Goal: Transaction & Acquisition: Purchase product/service

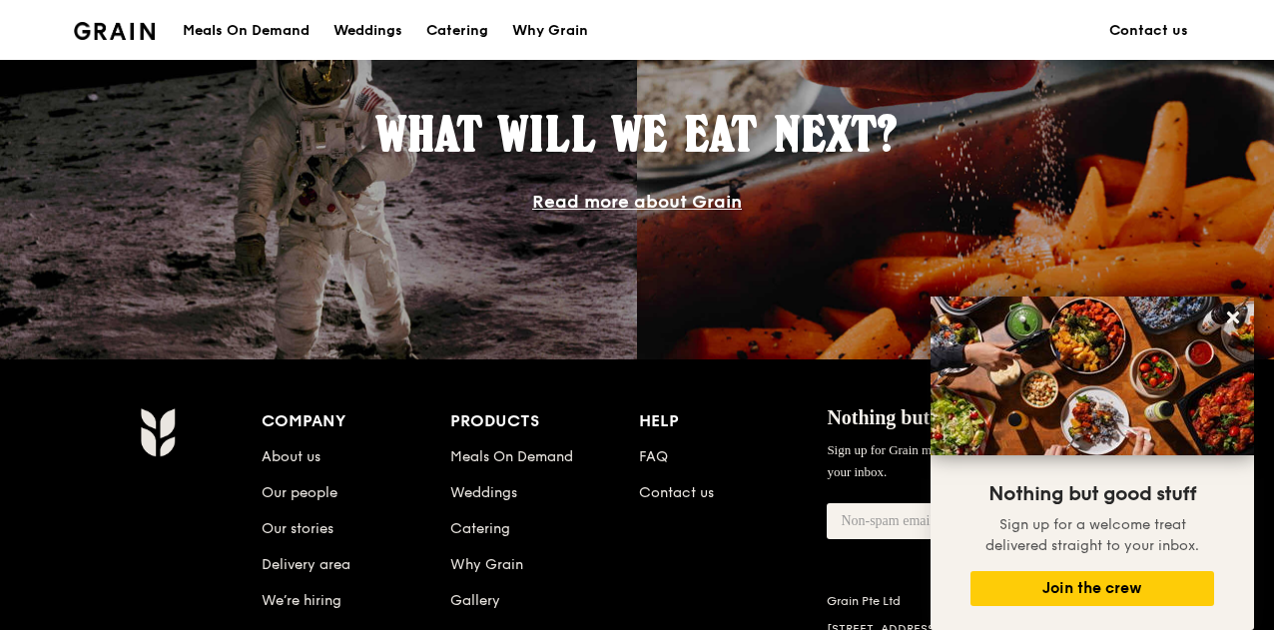
scroll to position [1798, 0]
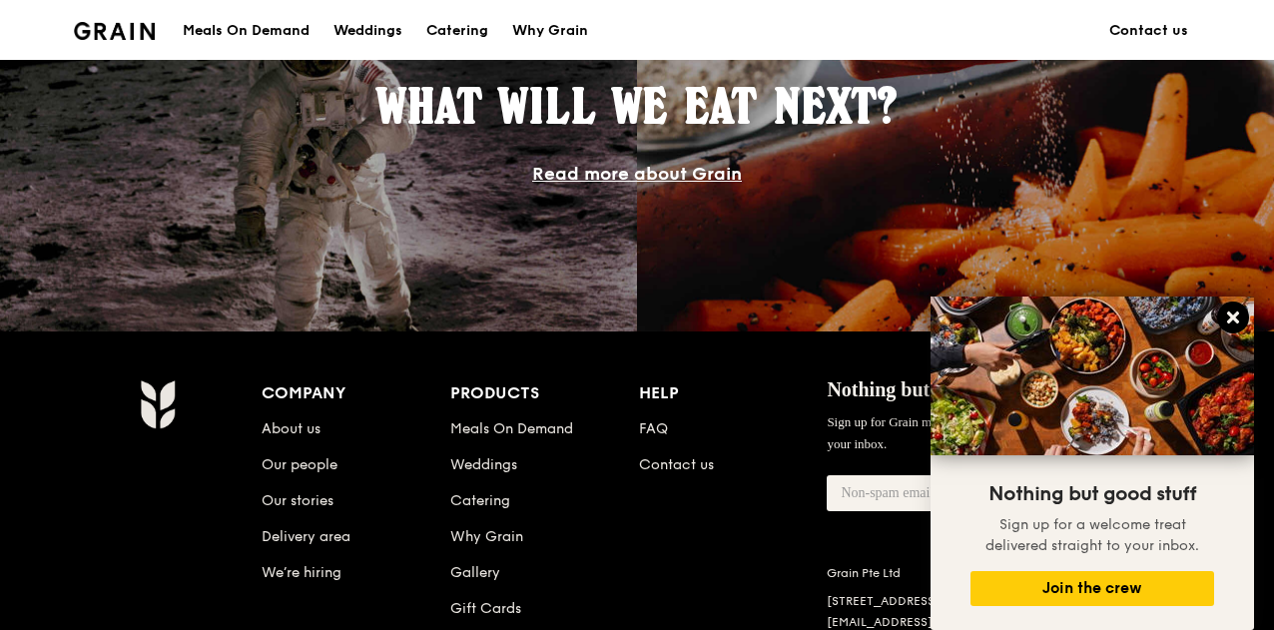
click at [1232, 313] on icon at bounding box center [1233, 318] width 18 height 18
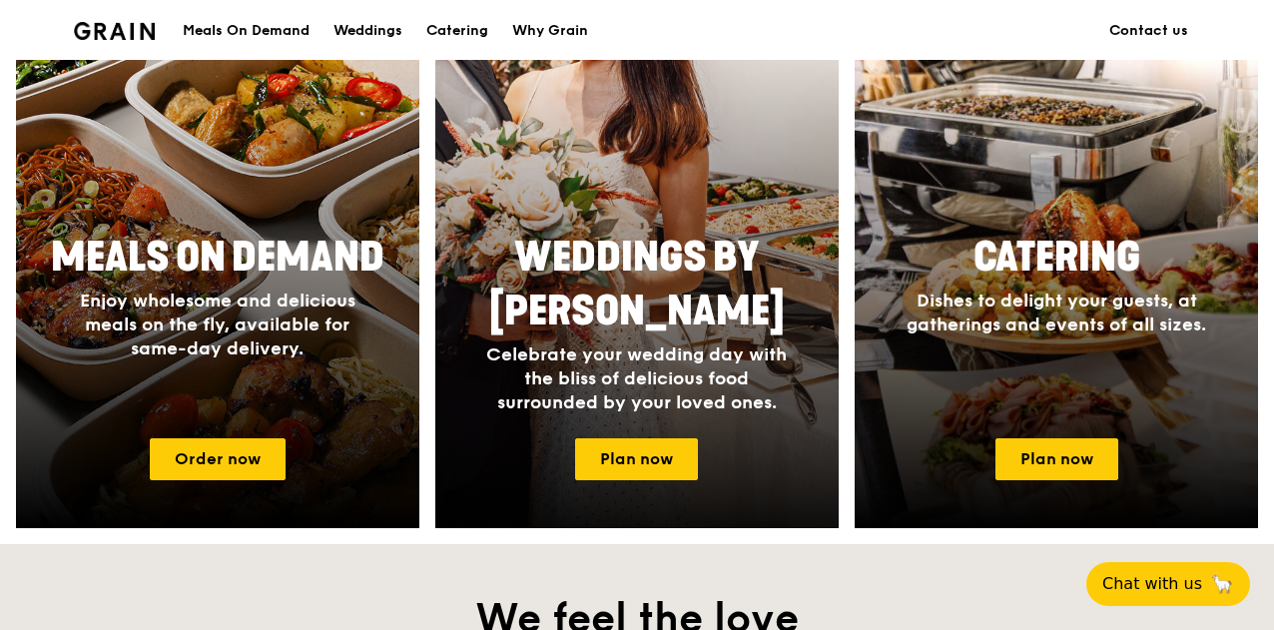
scroll to position [899, 0]
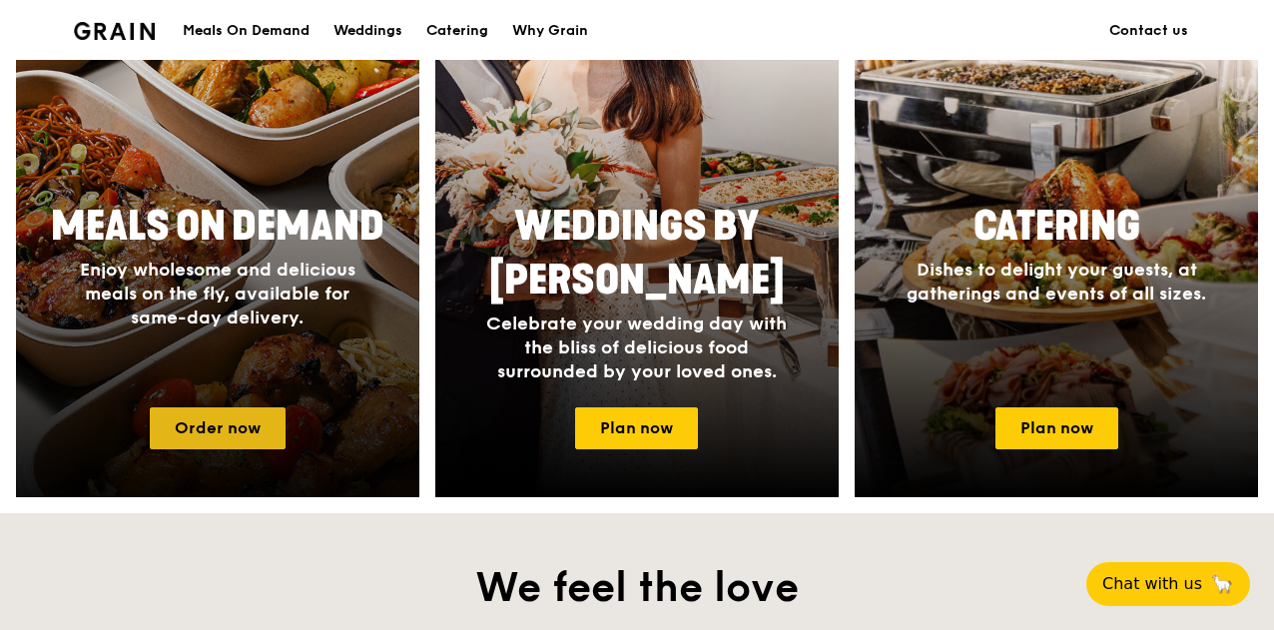
click at [230, 423] on link "Order now" at bounding box center [218, 428] width 136 height 42
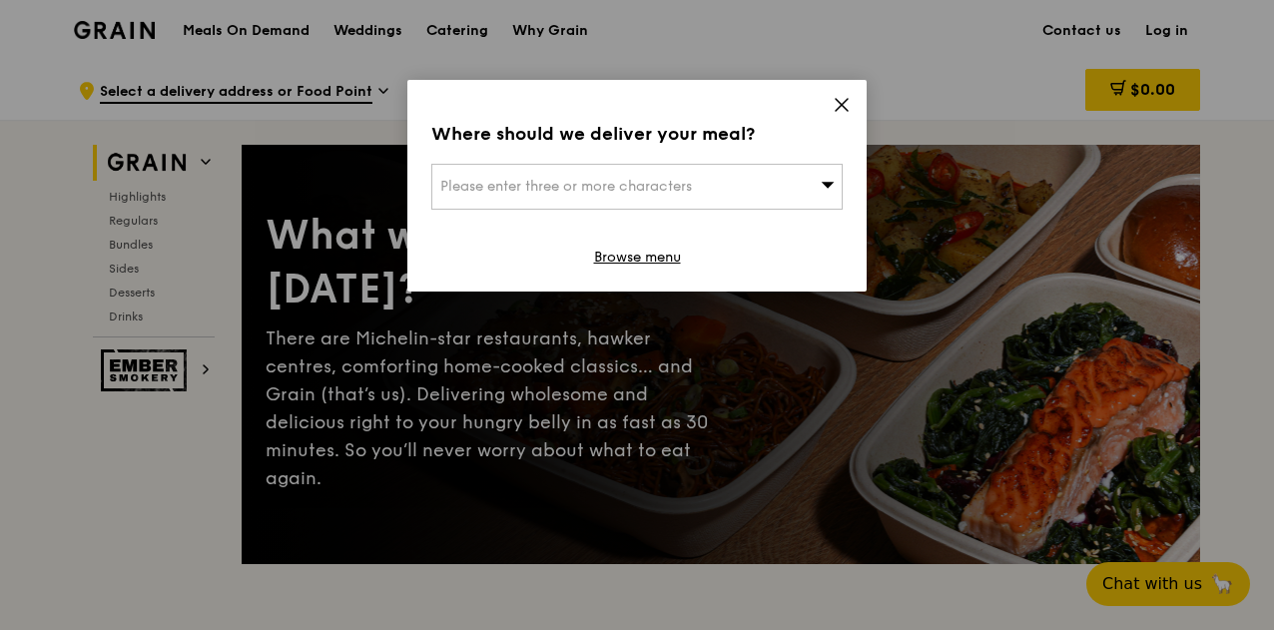
click at [839, 103] on icon at bounding box center [842, 105] width 12 height 12
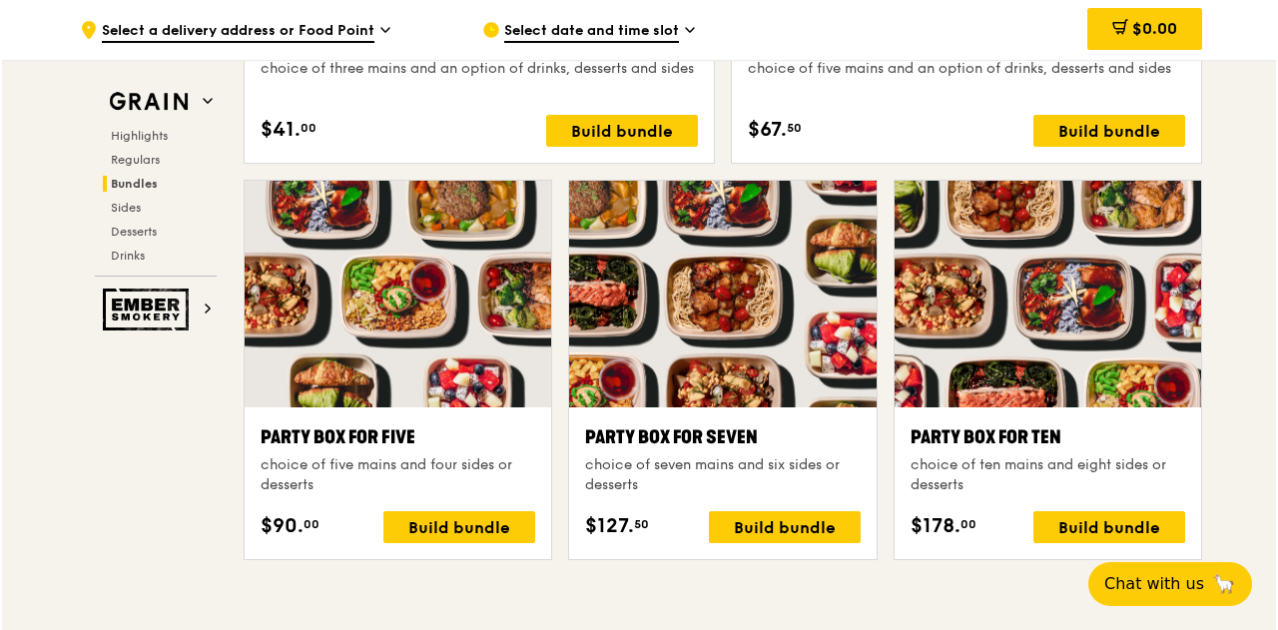
scroll to position [3757, 0]
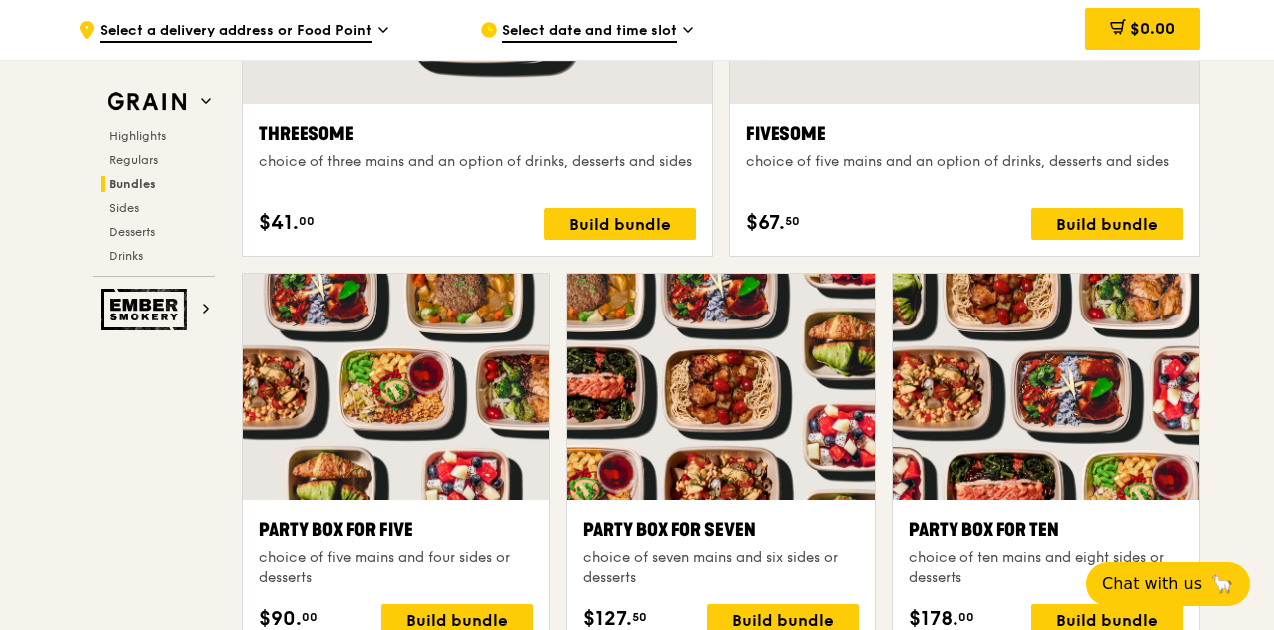
click at [833, 444] on div at bounding box center [720, 387] width 307 height 227
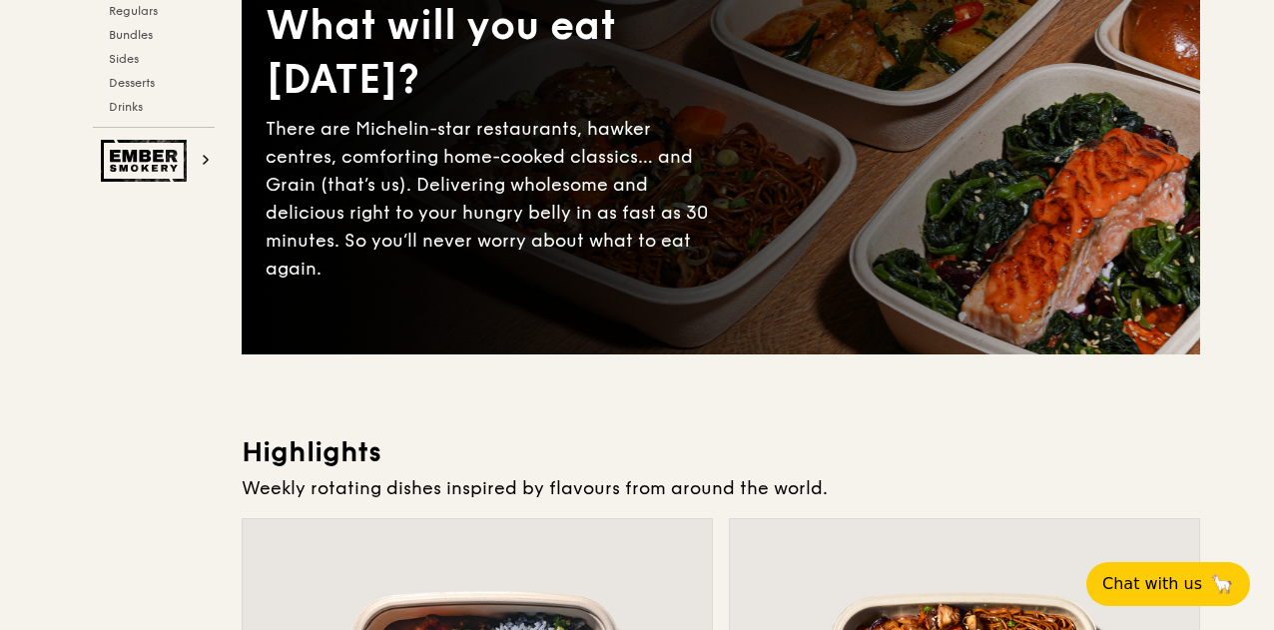
scroll to position [0, 0]
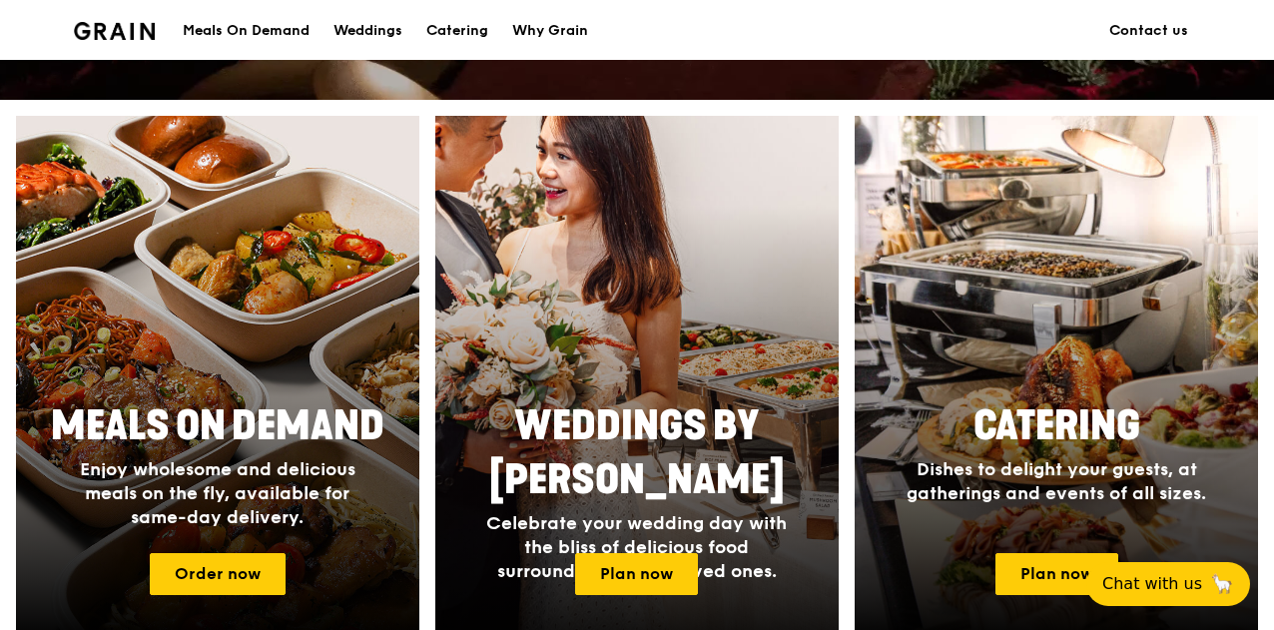
scroll to position [799, 0]
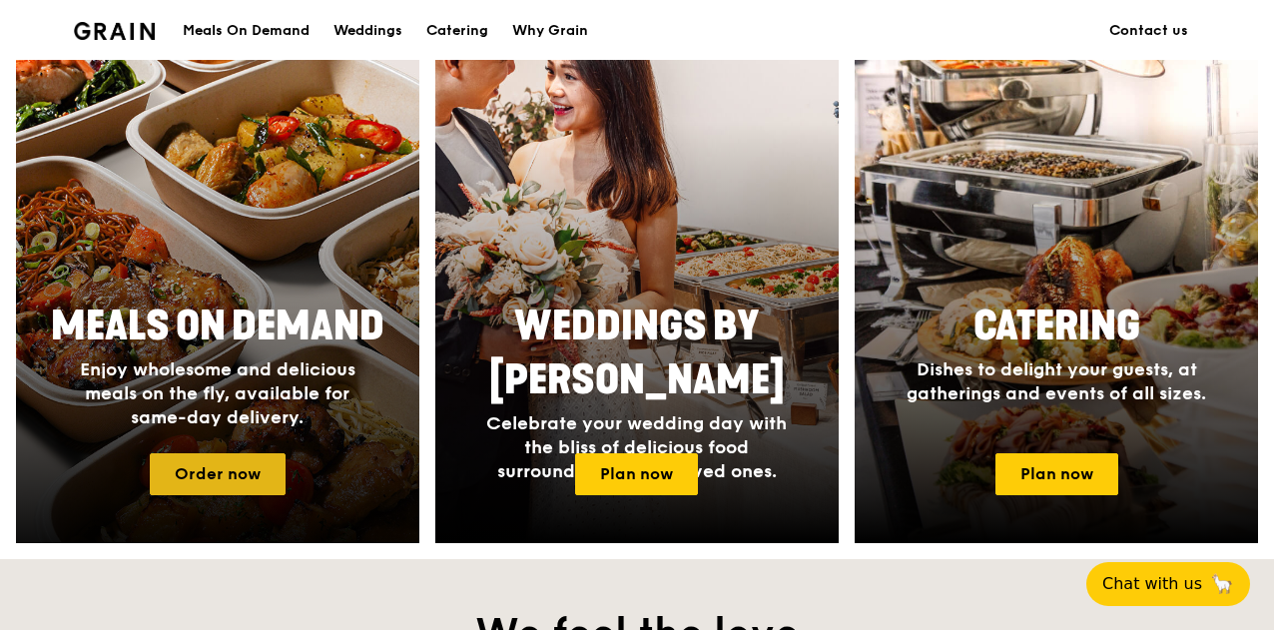
click at [220, 464] on link "Order now" at bounding box center [218, 474] width 136 height 42
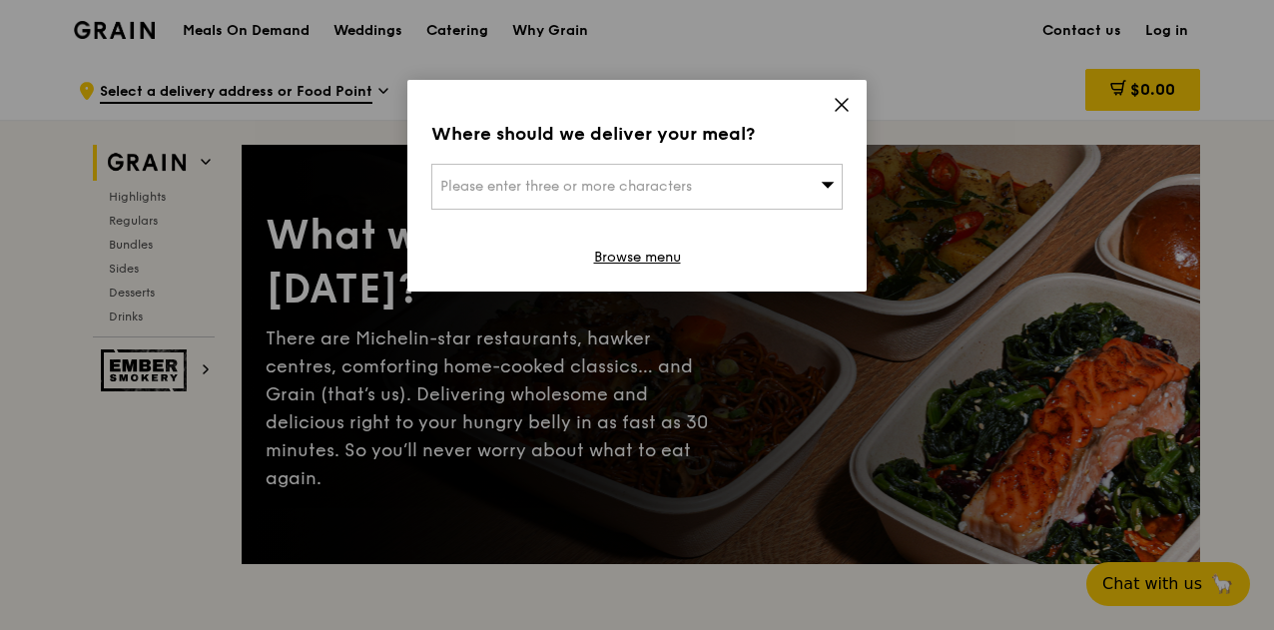
click at [847, 97] on icon at bounding box center [842, 105] width 18 height 18
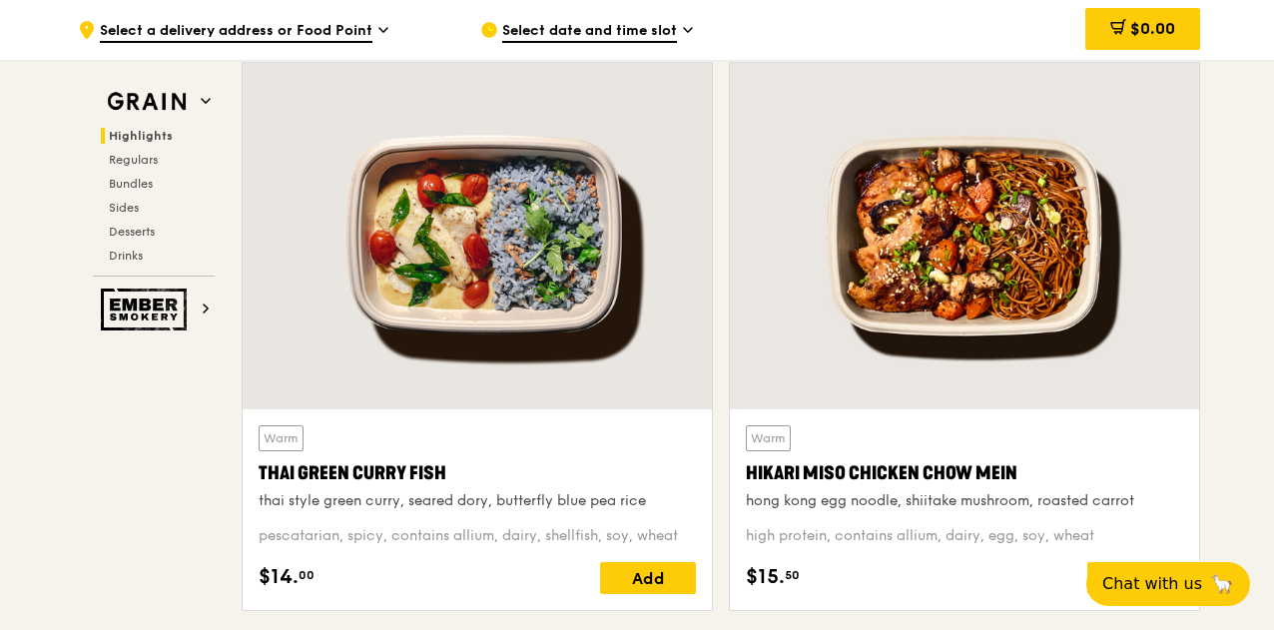
scroll to position [699, 0]
